Goal: Information Seeking & Learning: Learn about a topic

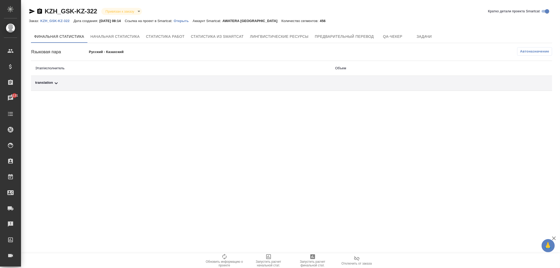
click at [53, 83] on div "translation" at bounding box center [181, 83] width 292 height 6
click at [56, 82] on icon at bounding box center [56, 83] width 6 height 6
click at [61, 84] on div "translation" at bounding box center [181, 83] width 292 height 6
click at [343, 38] on span "Предварительный перевод" at bounding box center [344, 36] width 59 height 7
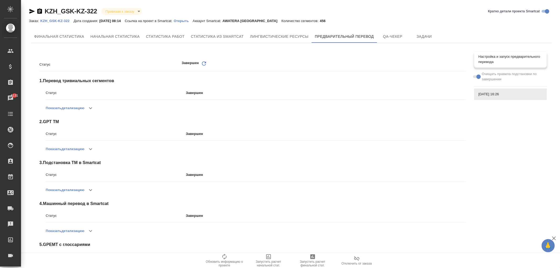
click at [489, 55] on span "Настройка и запуск предварительного перевода" at bounding box center [511, 59] width 64 height 11
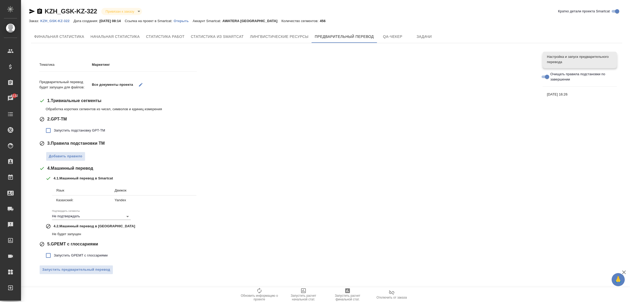
click at [444, 102] on div "1 . Тривиальные сегменты" at bounding box center [287, 100] width 496 height 6
click at [73, 36] on span "Финальная статистика" at bounding box center [59, 36] width 50 height 7
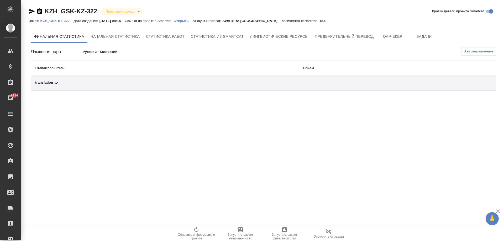
click at [192, 133] on div ".cls-1 fill:#fff; AWATERA [PERSON_NAME] Спецификации Заказы 6134 Чаты Todo Прое…" at bounding box center [252, 120] width 504 height 241
click at [52, 84] on div "translation" at bounding box center [165, 83] width 260 height 6
click at [96, 41] on button "Начальная статистика" at bounding box center [115, 36] width 56 height 13
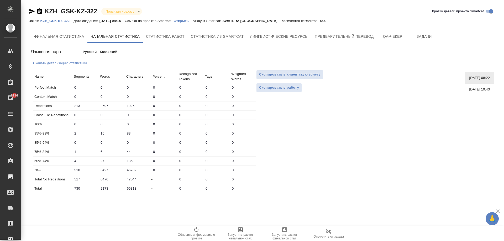
click at [347, 146] on div "Name Segments Words Characters Percent Recognized Tokens Tags Weighted Words Pe…" at bounding box center [263, 131] width 465 height 127
click at [353, 160] on div "Name Segments Words Characters Percent Recognized Tokens Tags Weighted Words Pe…" at bounding box center [263, 131] width 465 height 127
click at [78, 38] on span "Финальная статистика" at bounding box center [59, 36] width 50 height 7
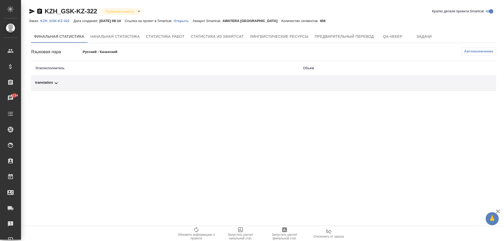
click at [51, 85] on div "translation" at bounding box center [165, 83] width 260 height 6
click at [110, 38] on span "Начальная статистика" at bounding box center [115, 36] width 49 height 7
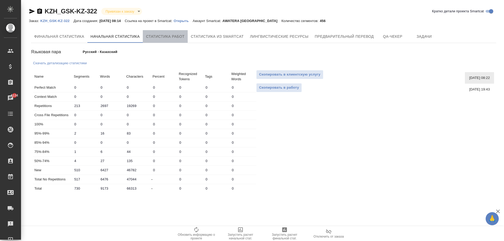
click at [164, 36] on span "Статистика работ" at bounding box center [165, 36] width 39 height 7
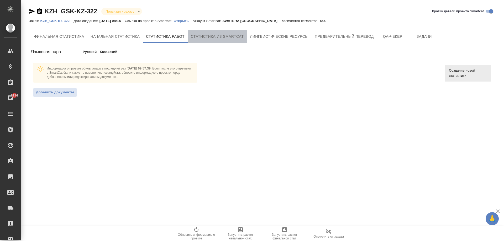
click at [220, 39] on span "Статистика из Smartcat" at bounding box center [217, 36] width 53 height 7
drag, startPoint x: 304, startPoint y: 151, endPoint x: 302, endPoint y: 152, distance: 2.9
click at [304, 151] on div ".cls-1 fill:#fff; AWATERA Zhukova Daria Клиенты Спецификации Заказы 6134 Чаты T…" at bounding box center [252, 120] width 504 height 241
click at [211, 36] on span "Статистика из Smartcat" at bounding box center [217, 36] width 53 height 7
click at [206, 35] on span "Статистика из Smartcat" at bounding box center [217, 36] width 53 height 7
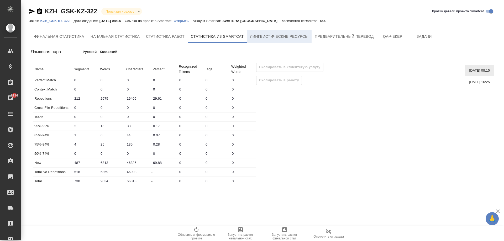
click at [264, 41] on button "Лингвистические ресурсы" at bounding box center [279, 36] width 65 height 13
drag, startPoint x: 329, startPoint y: 34, endPoint x: 315, endPoint y: 152, distance: 118.5
click at [316, 152] on div "Скопировать в клиентскую услугу Скопировать в работу" at bounding box center [289, 124] width 67 height 123
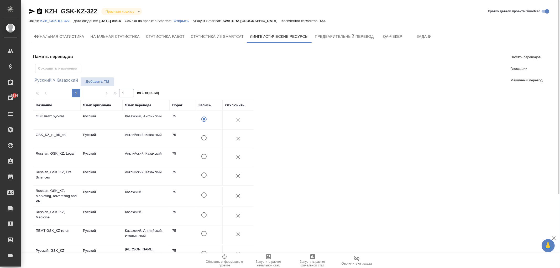
click at [517, 72] on link "Глоссарии" at bounding box center [527, 69] width 40 height 12
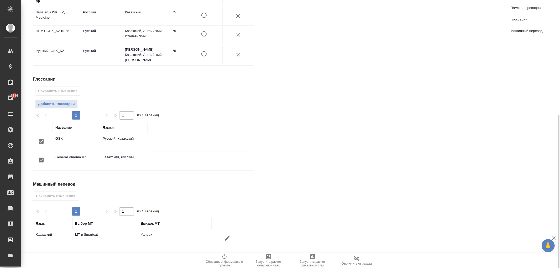
click at [522, 32] on span "Машинный перевод" at bounding box center [527, 30] width 32 height 5
click at [516, 12] on link "Память переводов" at bounding box center [527, 8] width 40 height 12
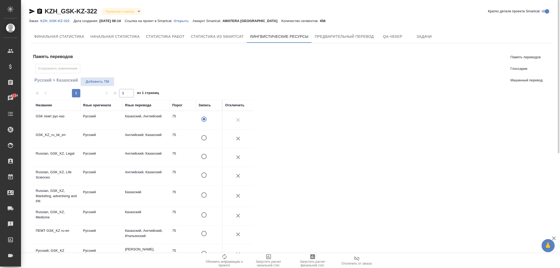
click at [395, 38] on span "QA-чекер" at bounding box center [392, 36] width 25 height 7
click at [391, 33] on span "QA-чекер" at bounding box center [392, 36] width 25 height 7
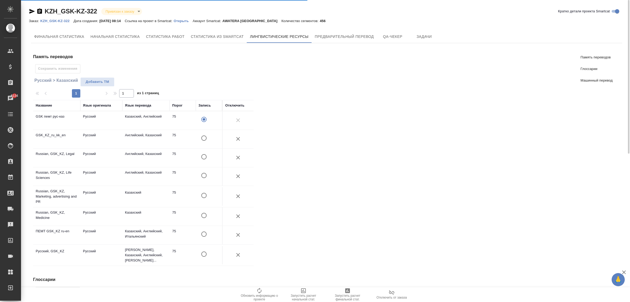
click at [361, 46] on div "Финальная статистика Начальная статистика Статистика работ Статистика из Smartc…" at bounding box center [327, 245] width 592 height 431
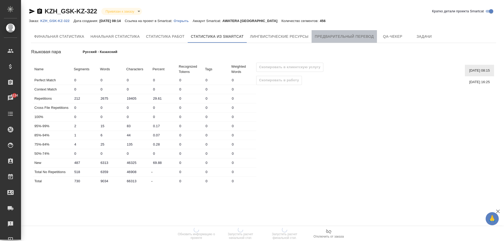
click at [359, 38] on span "Предварительный перевод" at bounding box center [344, 36] width 59 height 7
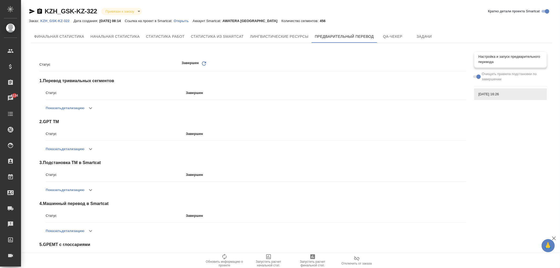
click at [504, 57] on span "Настройка и запуск предварительного перевода" at bounding box center [511, 59] width 64 height 11
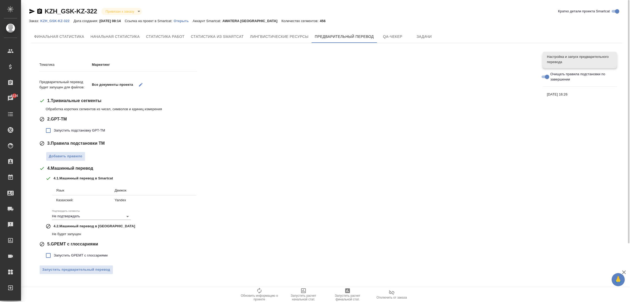
click at [398, 134] on div "Запустить подстановку GPT-TM" at bounding box center [290, 130] width 489 height 11
